Goal: Navigation & Orientation: Find specific page/section

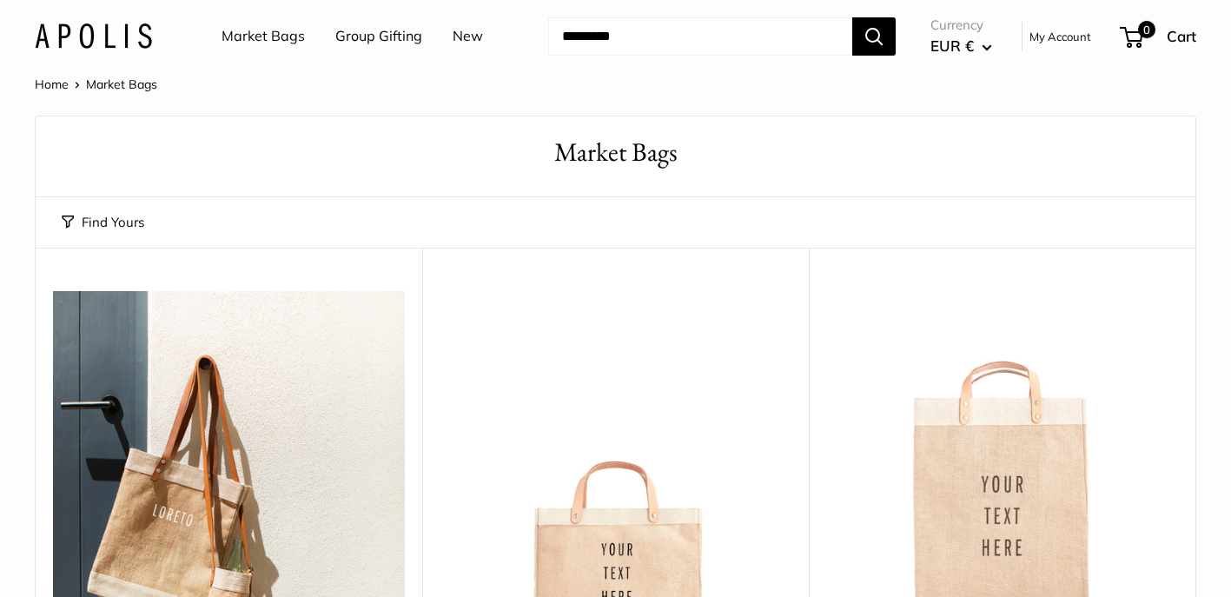
click at [414, 160] on h1 "Market Bags" at bounding box center [616, 152] width 1108 height 37
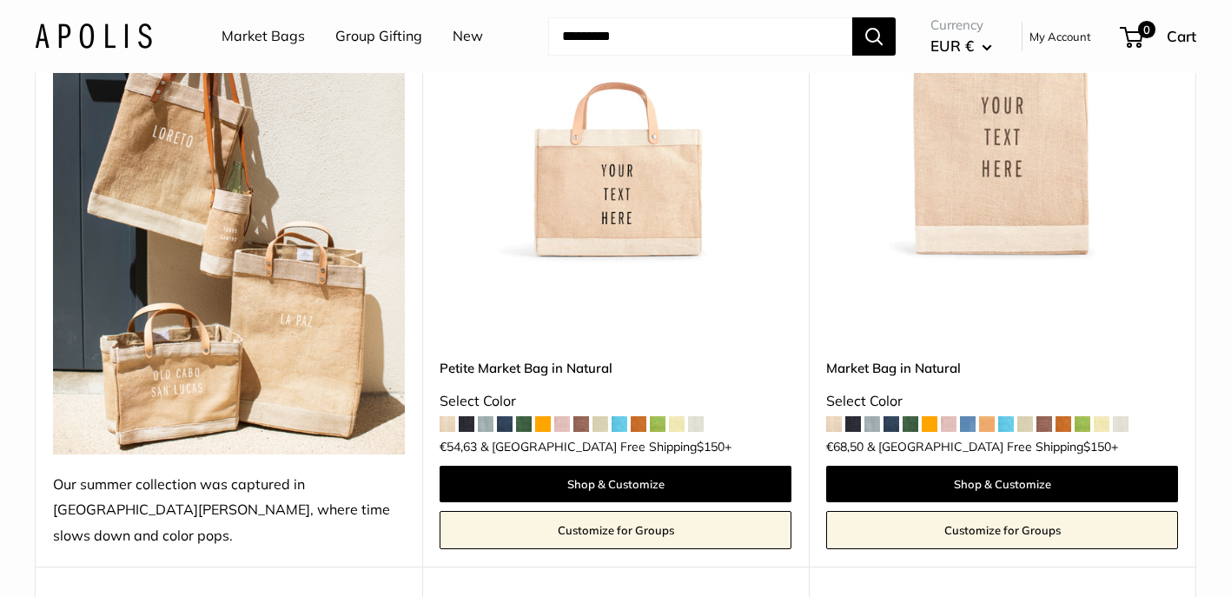
scroll to position [384, 0]
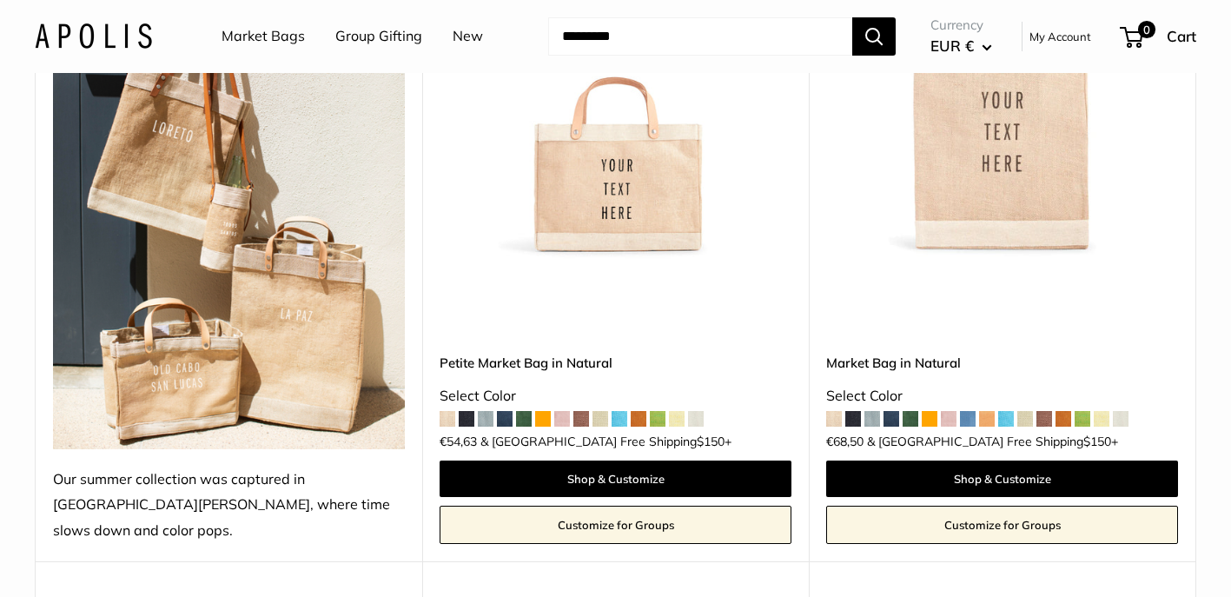
click at [524, 411] on span at bounding box center [524, 419] width 16 height 16
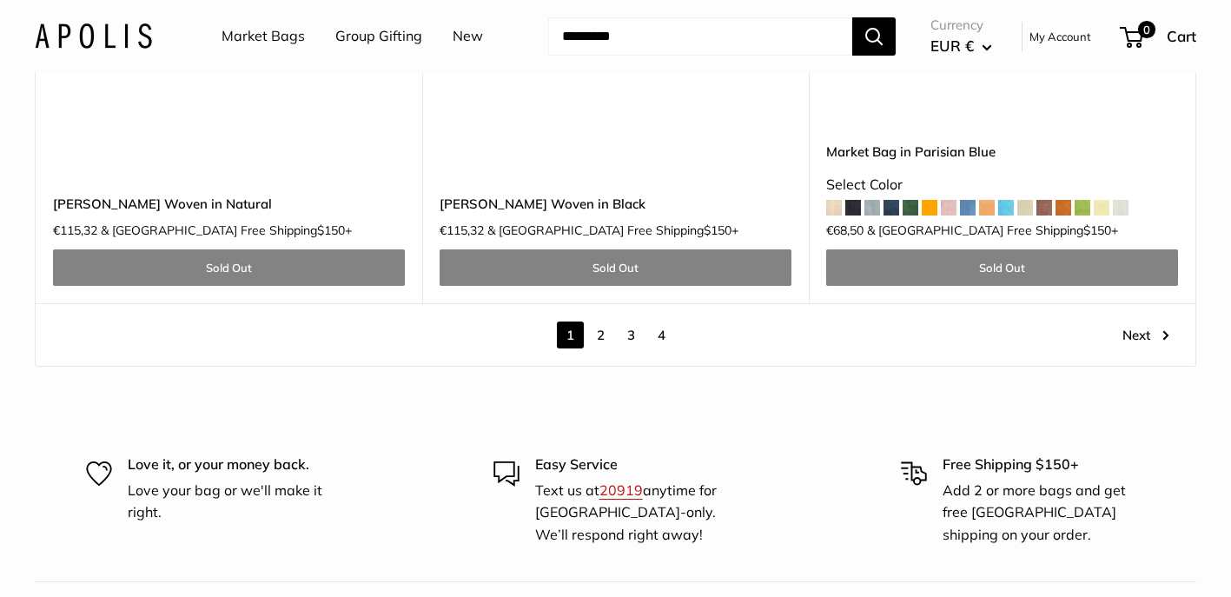
scroll to position [9883, 0]
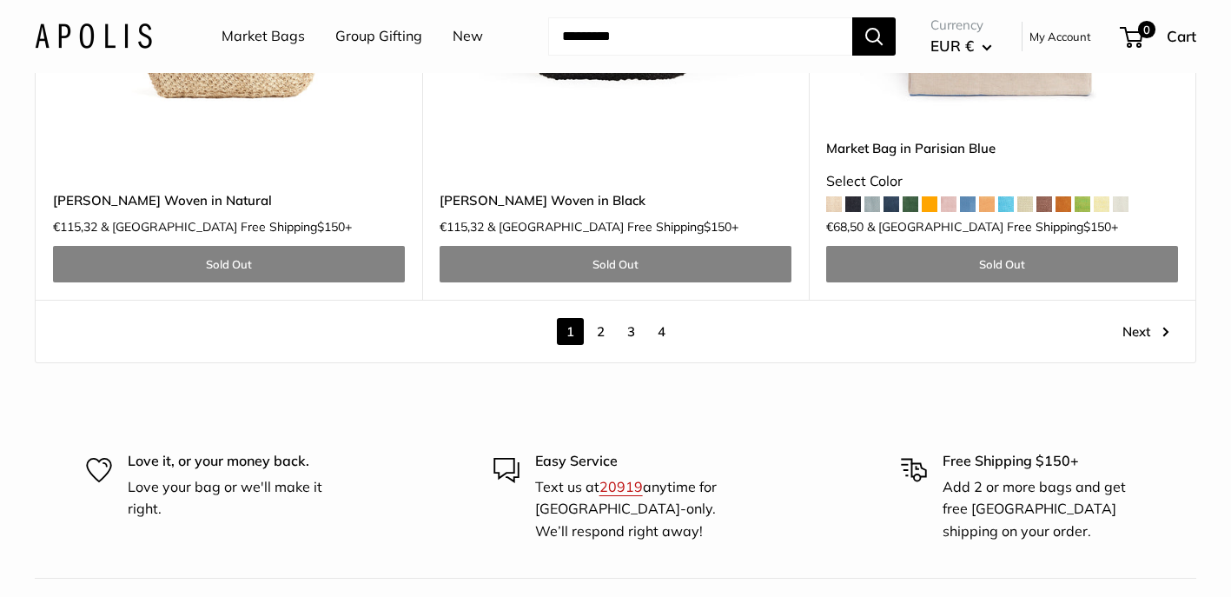
click at [602, 318] on link "2" at bounding box center [600, 331] width 27 height 27
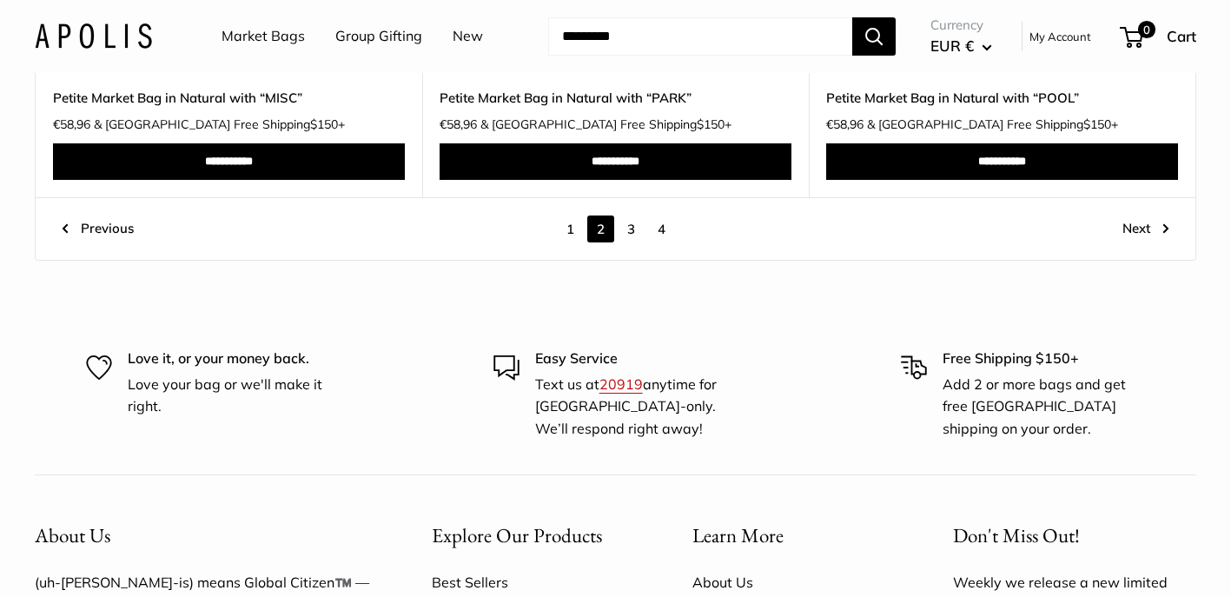
scroll to position [9397, 0]
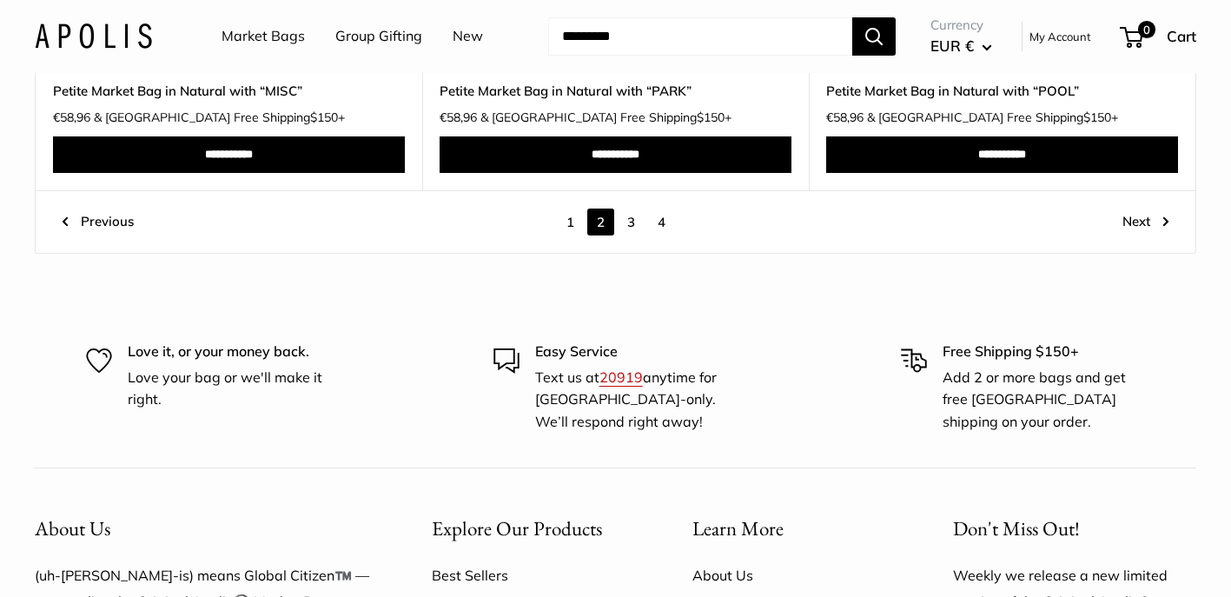
click at [626, 209] on link "3" at bounding box center [631, 222] width 27 height 27
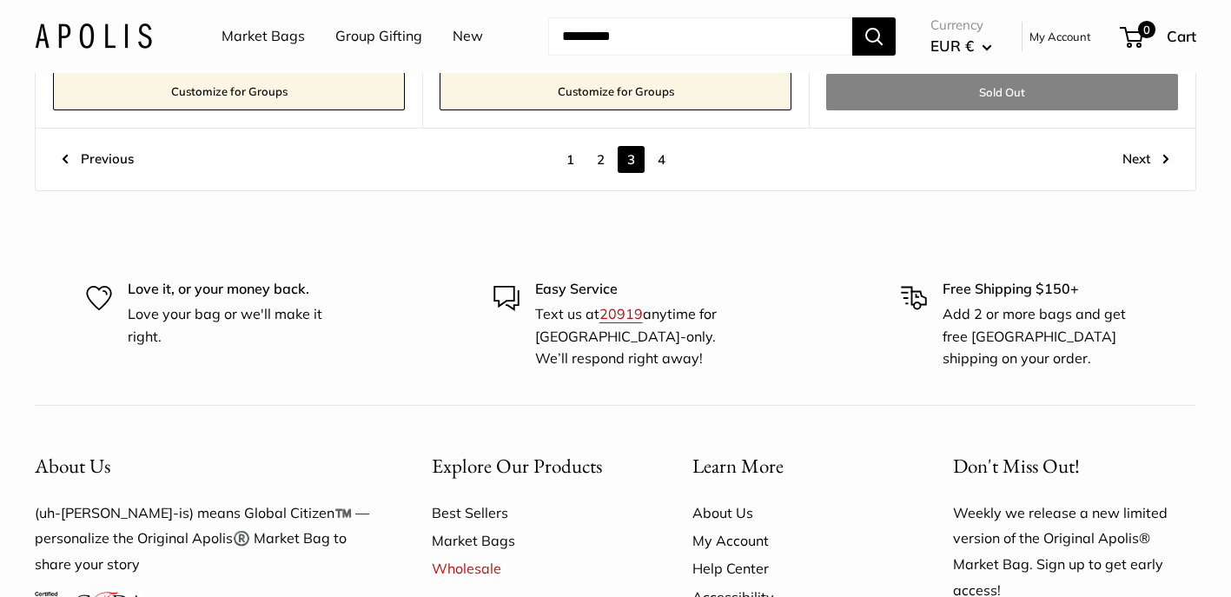
scroll to position [9532, 0]
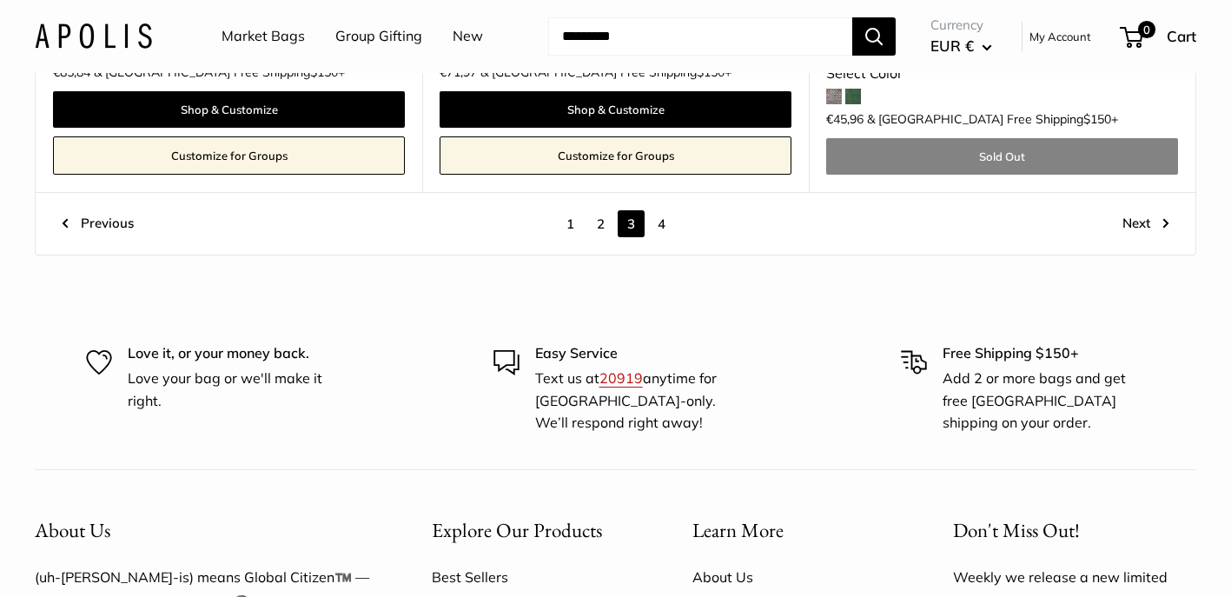
click at [659, 210] on link "4" at bounding box center [661, 223] width 27 height 27
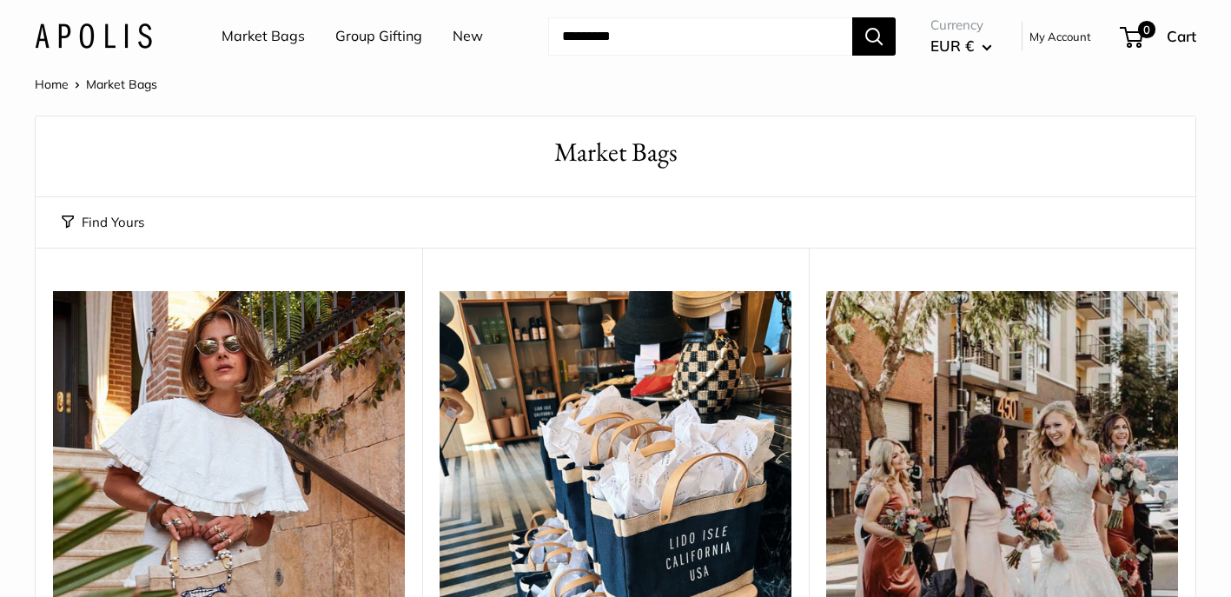
click at [467, 34] on link "New" at bounding box center [468, 36] width 30 height 26
